Goal: Information Seeking & Learning: Learn about a topic

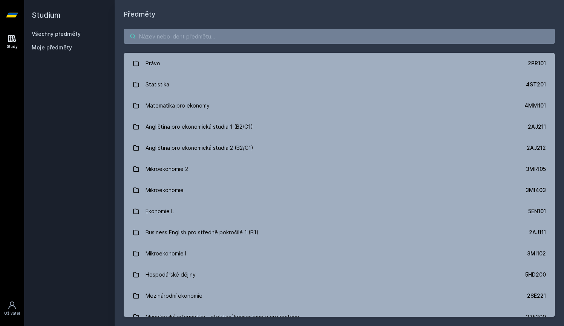
click at [224, 43] on input "search" at bounding box center [339, 36] width 431 height 15
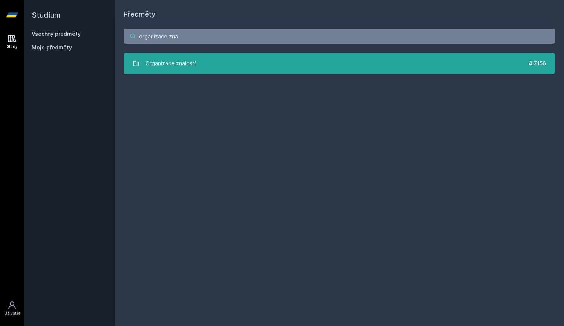
type input "organizace zna"
click at [199, 67] on link "Organizace znalostí 4IZ156" at bounding box center [339, 63] width 431 height 21
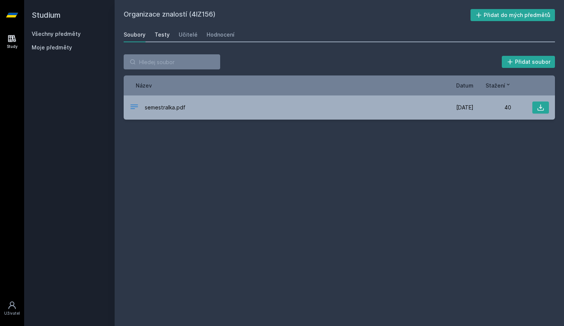
click at [165, 35] on div "Testy" at bounding box center [162, 35] width 15 height 8
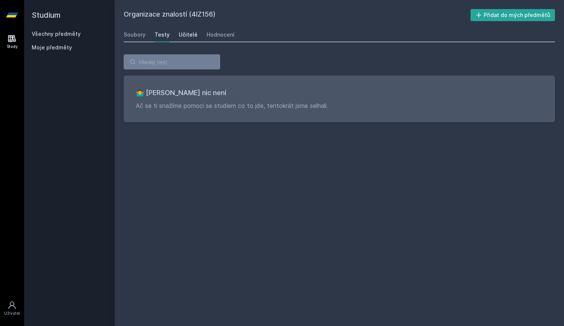
click at [191, 35] on div "Učitelé" at bounding box center [188, 35] width 19 height 8
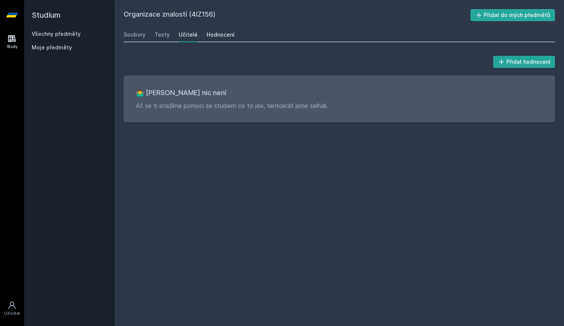
click at [225, 37] on div "Hodnocení" at bounding box center [221, 35] width 28 height 8
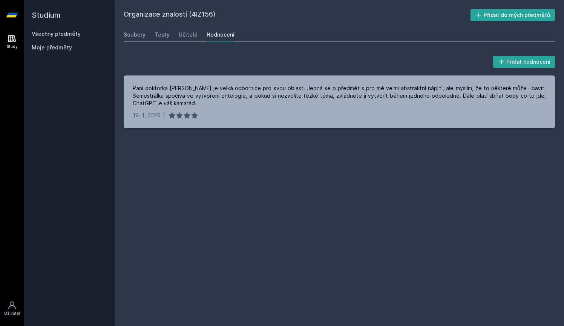
drag, startPoint x: 193, startPoint y: 13, endPoint x: 214, endPoint y: 13, distance: 20.7
click at [214, 13] on h2 "Organizace znalostí (4IZ156)" at bounding box center [297, 15] width 347 height 12
copy h2 "4IZ156"
click at [266, 13] on h2 "Organizace znalostí (4IZ156)" at bounding box center [300, 15] width 353 height 12
click at [63, 36] on link "Všechny předměty" at bounding box center [56, 34] width 49 height 6
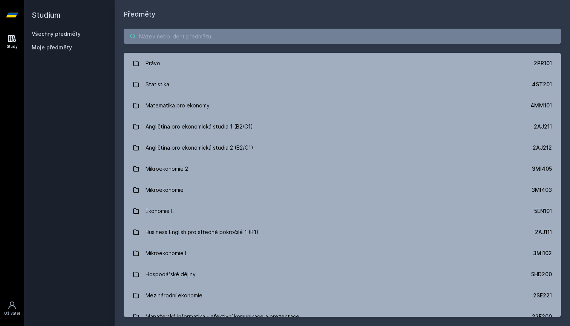
click at [178, 32] on input "search" at bounding box center [342, 36] width 437 height 15
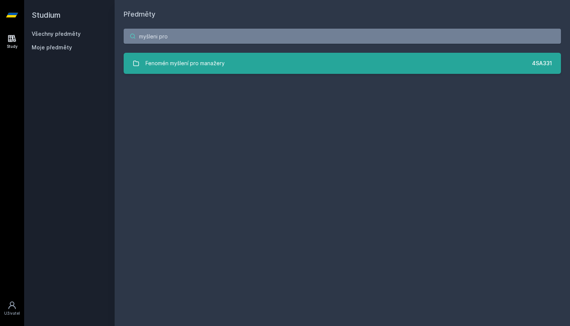
type input "myšleni pro"
click at [182, 60] on div "Fenomén myšlení pro manažery" at bounding box center [184, 63] width 79 height 15
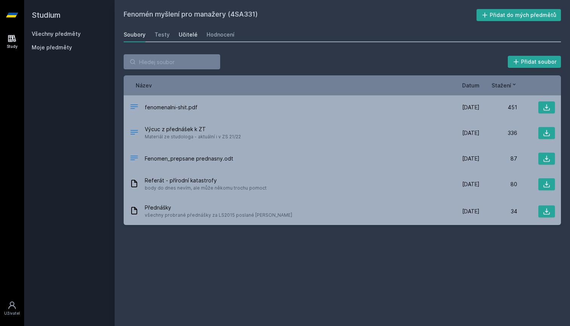
click at [194, 35] on div "Učitelé" at bounding box center [188, 35] width 19 height 8
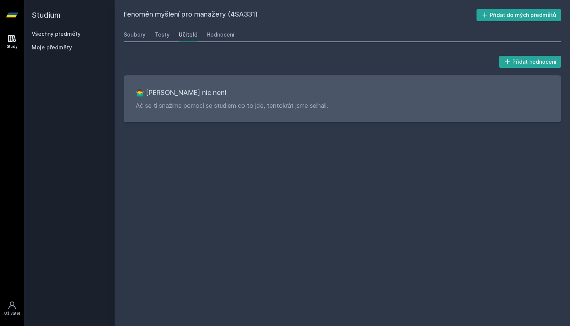
click at [186, 35] on div "Učitelé" at bounding box center [188, 35] width 19 height 8
click at [213, 34] on div "Hodnocení" at bounding box center [221, 35] width 28 height 8
